Goal: Transaction & Acquisition: Book appointment/travel/reservation

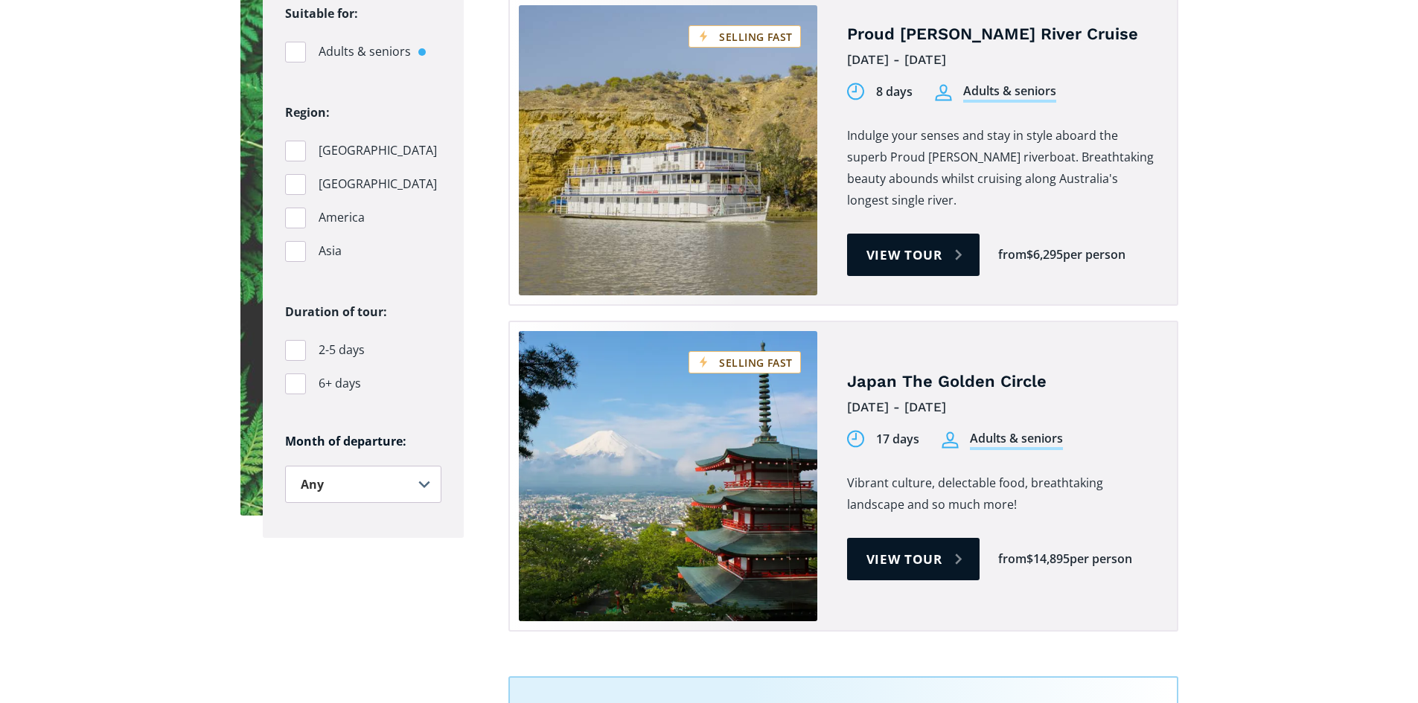
checkbox input "true"
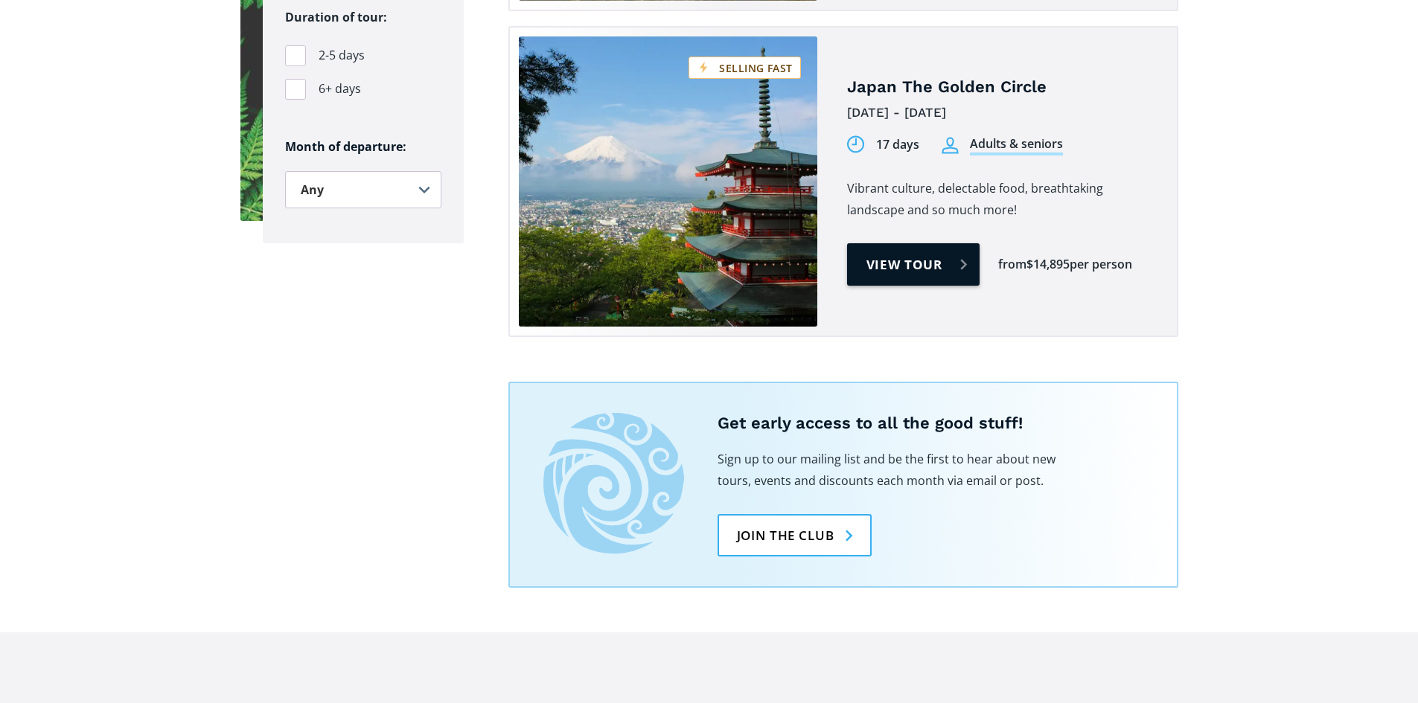
click at [903, 248] on link "View tour" at bounding box center [913, 264] width 133 height 42
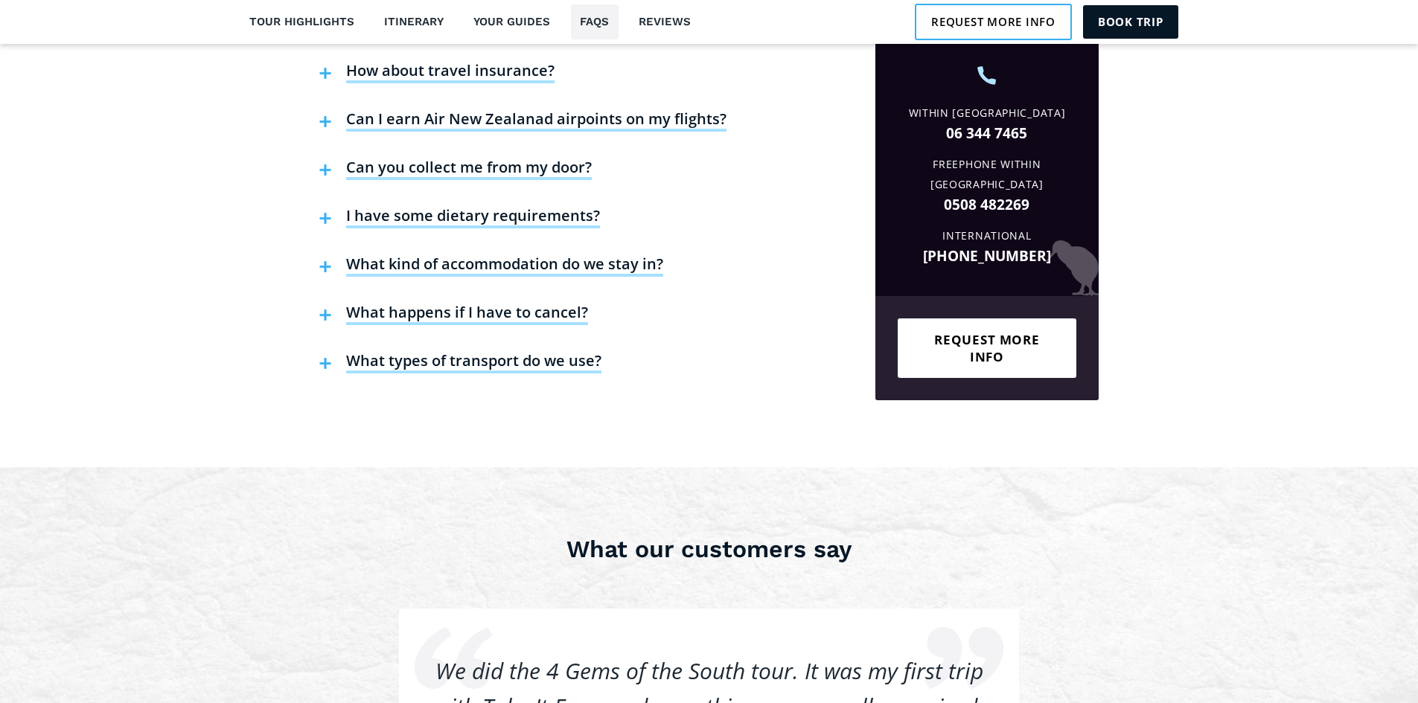
scroll to position [3797, 0]
